Goal: Entertainment & Leisure: Consume media (video, audio)

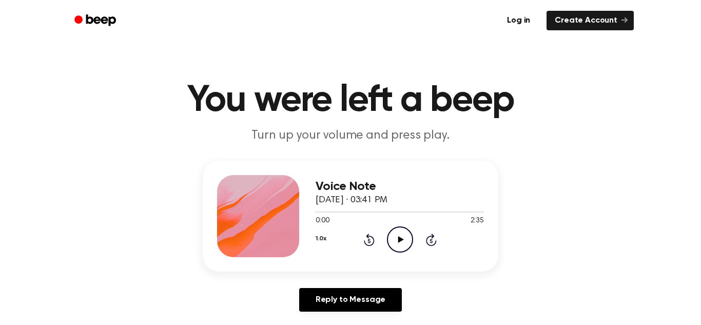
click at [407, 228] on icon "Play Audio" at bounding box center [400, 239] width 26 height 26
click at [395, 239] on icon "Play Audio" at bounding box center [400, 239] width 26 height 26
click at [400, 241] on icon "Pause Audio" at bounding box center [400, 239] width 26 height 26
click at [402, 241] on icon "Play Audio" at bounding box center [400, 239] width 26 height 26
click at [402, 241] on icon "Pause Audio" at bounding box center [400, 239] width 26 height 26
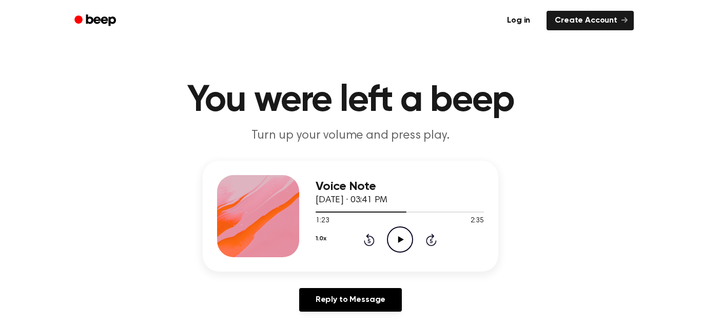
click at [402, 241] on icon "Play Audio" at bounding box center [400, 239] width 26 height 26
click at [378, 254] on div "Voice Note [DATE] · 03:41 PM 1:57 2:35 Your browser does not support the [objec…" at bounding box center [400, 216] width 168 height 82
click at [372, 244] on icon at bounding box center [369, 239] width 11 height 12
click at [368, 246] on icon at bounding box center [369, 239] width 11 height 12
click at [372, 242] on icon "Rewind 5 seconds" at bounding box center [368, 239] width 11 height 13
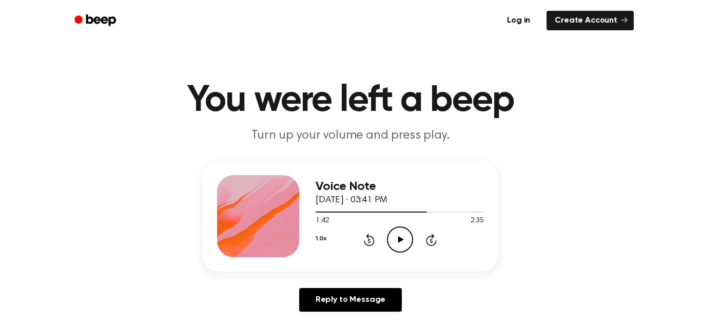
click at [407, 246] on icon "Play Audio" at bounding box center [400, 239] width 26 height 26
click at [400, 245] on icon "Pause Audio" at bounding box center [400, 239] width 26 height 26
click at [407, 239] on icon "Play Audio" at bounding box center [400, 239] width 26 height 26
click at [369, 235] on icon at bounding box center [369, 239] width 11 height 12
click at [373, 244] on icon "Rewind 5 seconds" at bounding box center [368, 239] width 11 height 13
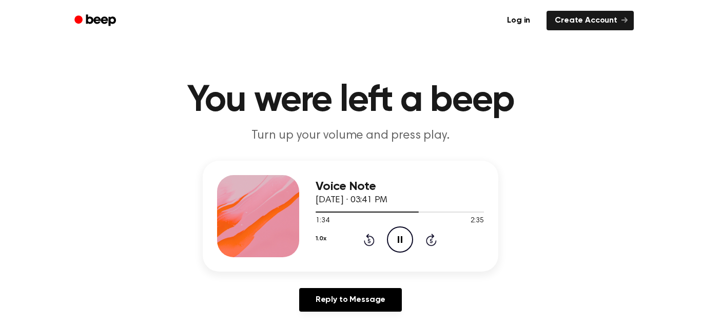
click at [372, 242] on icon "Rewind 5 seconds" at bounding box center [368, 239] width 11 height 13
click at [373, 243] on icon at bounding box center [369, 239] width 11 height 12
click at [374, 243] on icon "Rewind 5 seconds" at bounding box center [368, 239] width 11 height 13
click at [373, 243] on icon at bounding box center [369, 239] width 11 height 12
